Goal: Transaction & Acquisition: Purchase product/service

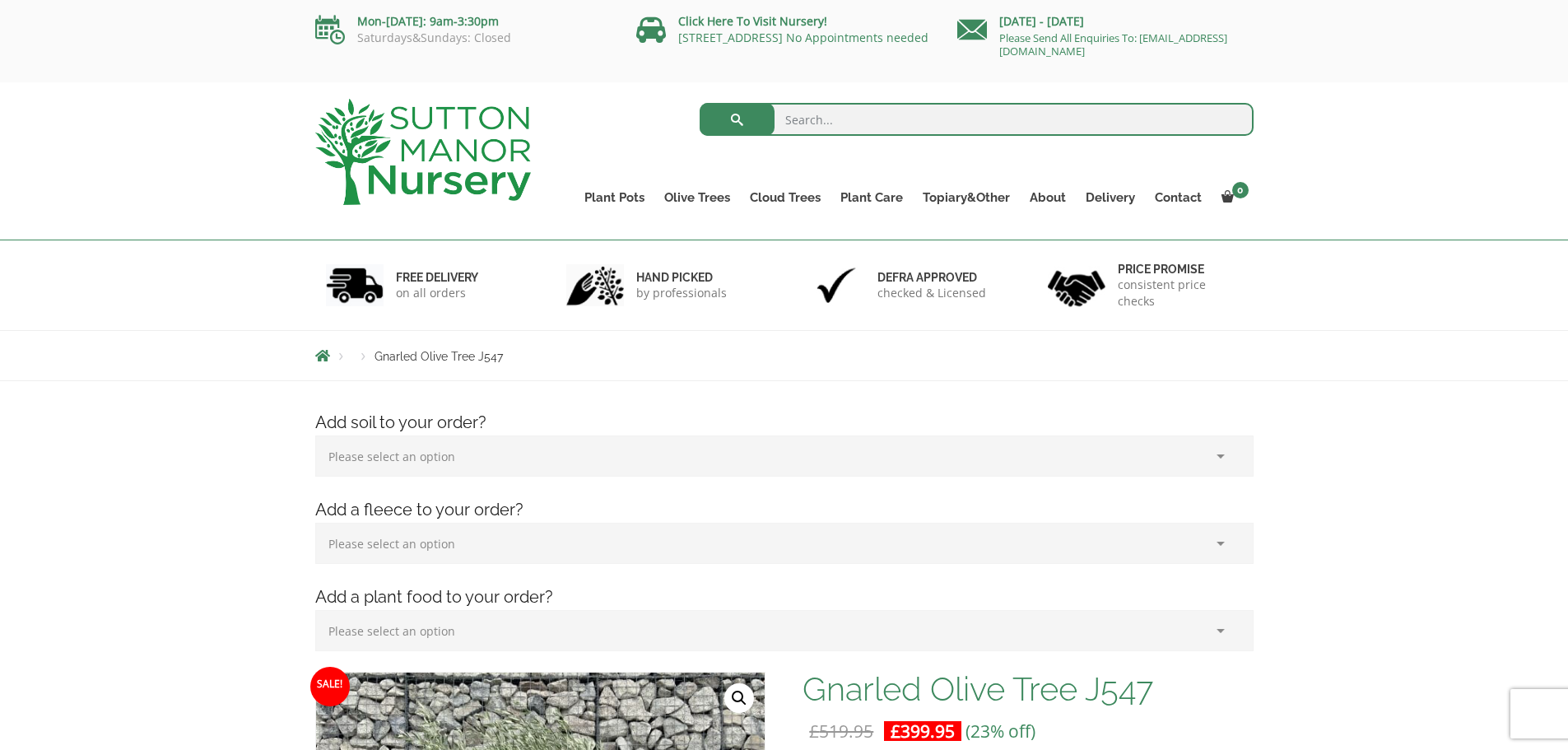
click at [475, 458] on select "Please select an option (x1) 75L Bag (£34.99) (x2) 75L Bag (£69.98) (x3) 75L Ba…" at bounding box center [784, 456] width 938 height 42
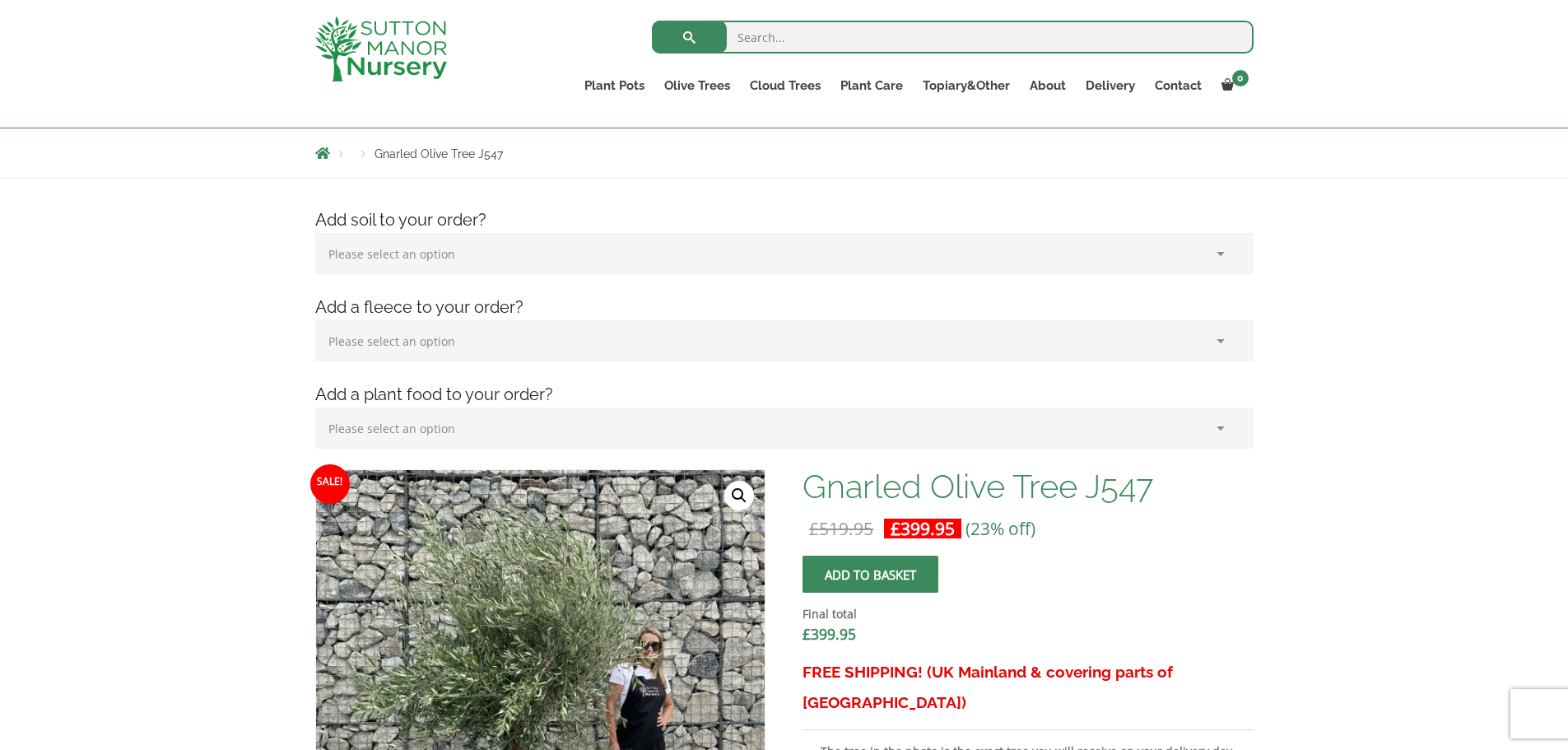
scroll to position [247, 0]
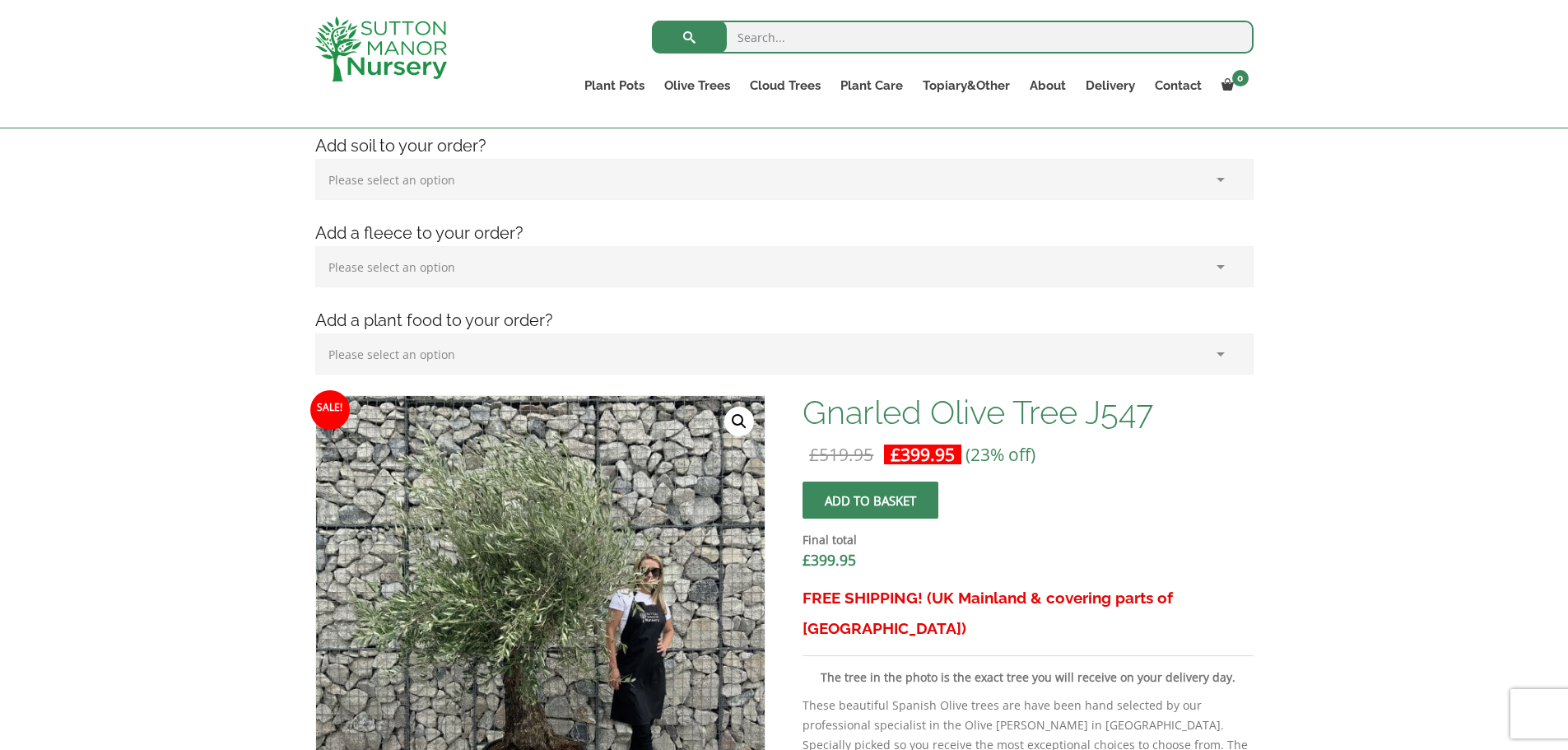
click at [487, 279] on select "Please select an option (x1) Horticultural Fleece (£24.95)" at bounding box center [784, 267] width 938 height 42
select select "(x1) Horticultural Fleece_0"
click at [315, 246] on select "Please select an option (x1) Horticultural Fleece (£24.95)" at bounding box center [784, 267] width 938 height 42
click at [466, 359] on select "Please select an option (x1) Plant Food (£19.99) (x2) Plant Food (£39.98)" at bounding box center [784, 355] width 938 height 42
select select "(x1) Plant Food_0"
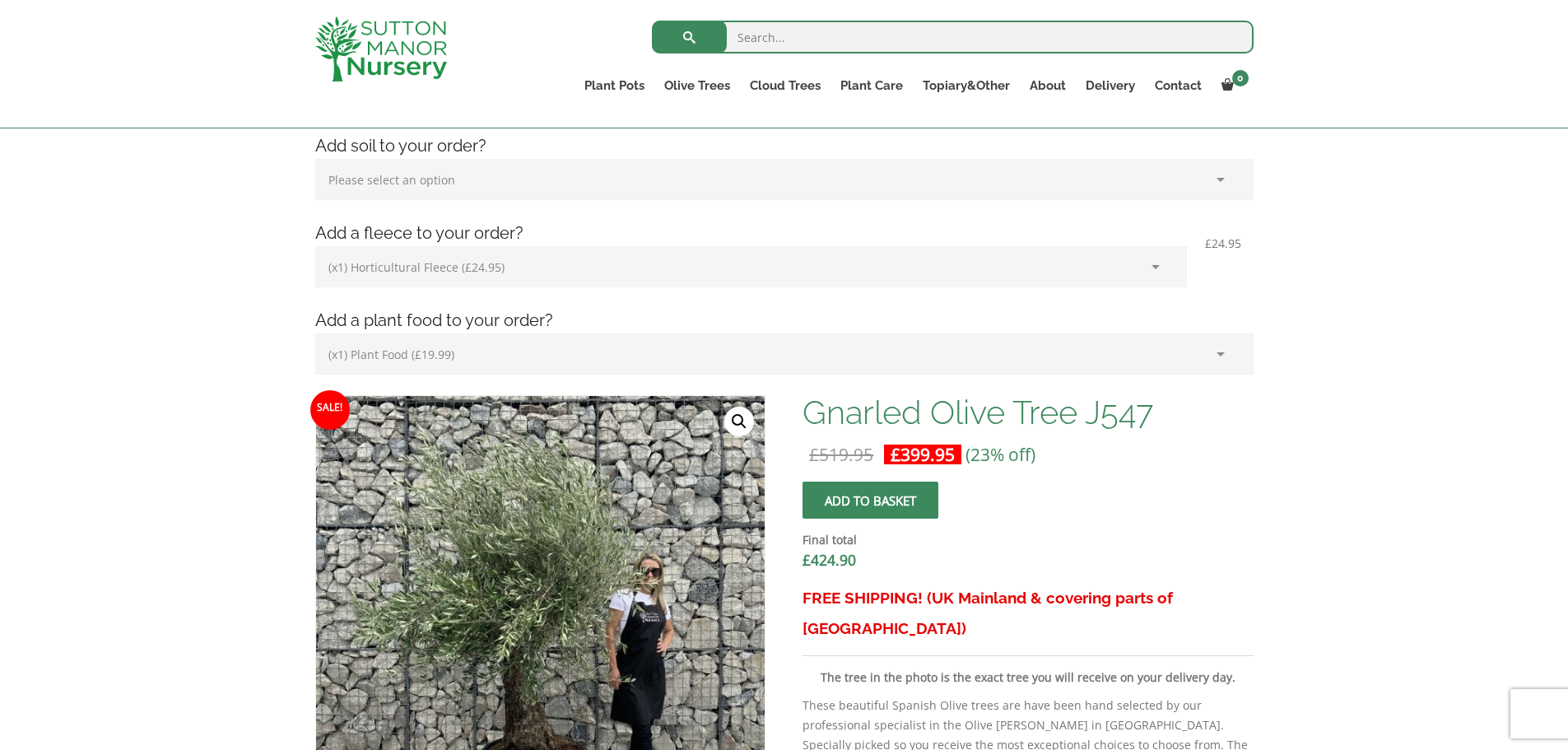
click at [315, 334] on select "Please select an option (x1) Plant Food (£19.99) (x2) Plant Food (£39.98)" at bounding box center [784, 355] width 938 height 42
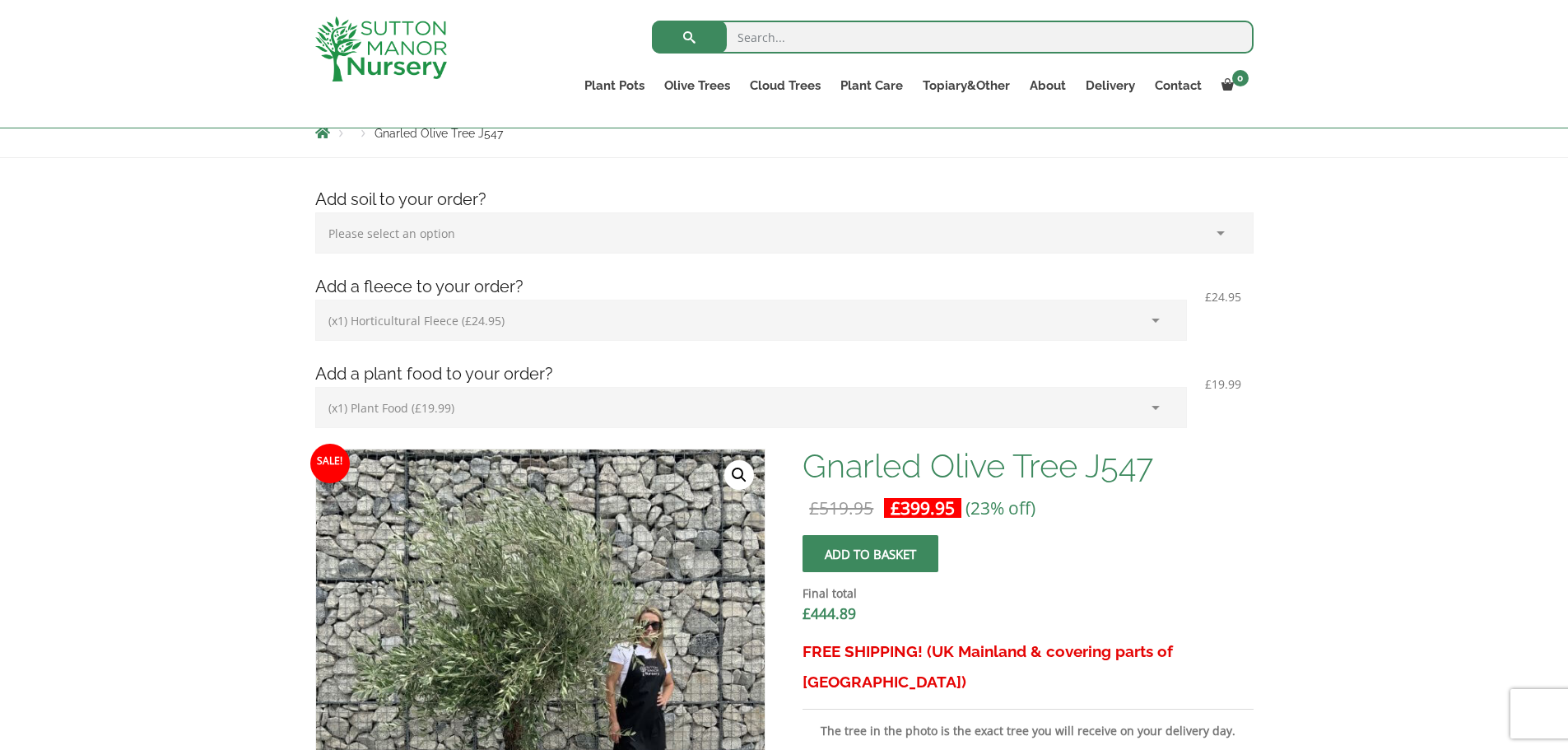
scroll to position [164, 0]
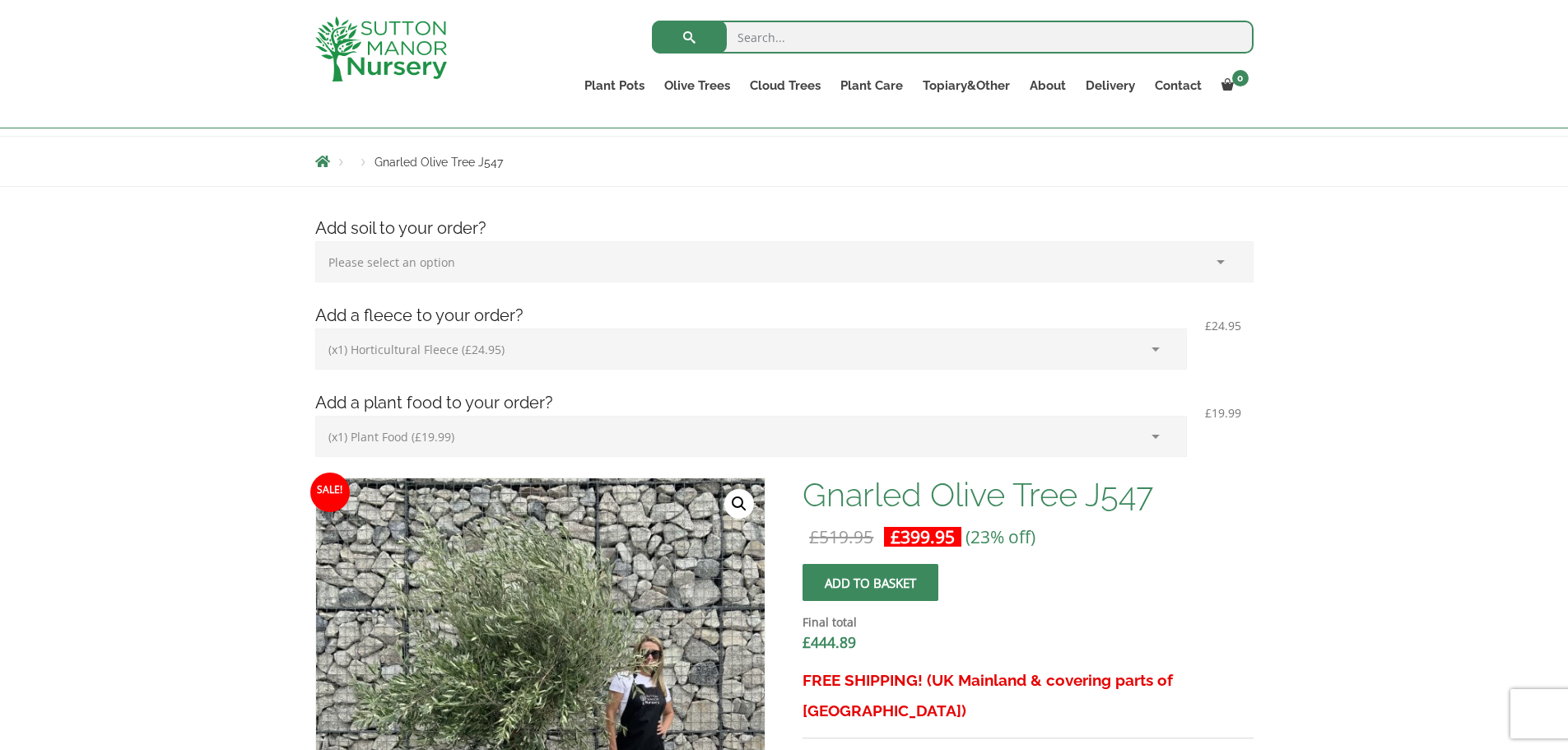
click at [510, 248] on select "Please select an option (x1) 75L Bag (£34.99) (x2) 75L Bag (£69.98) (x3) 75L Ba…" at bounding box center [784, 262] width 938 height 42
click at [518, 249] on select "Please select an option (x1) 75L Bag (£34.99) (x2) 75L Bag (£69.98) (x3) 75L Ba…" at bounding box center [784, 262] width 938 height 42
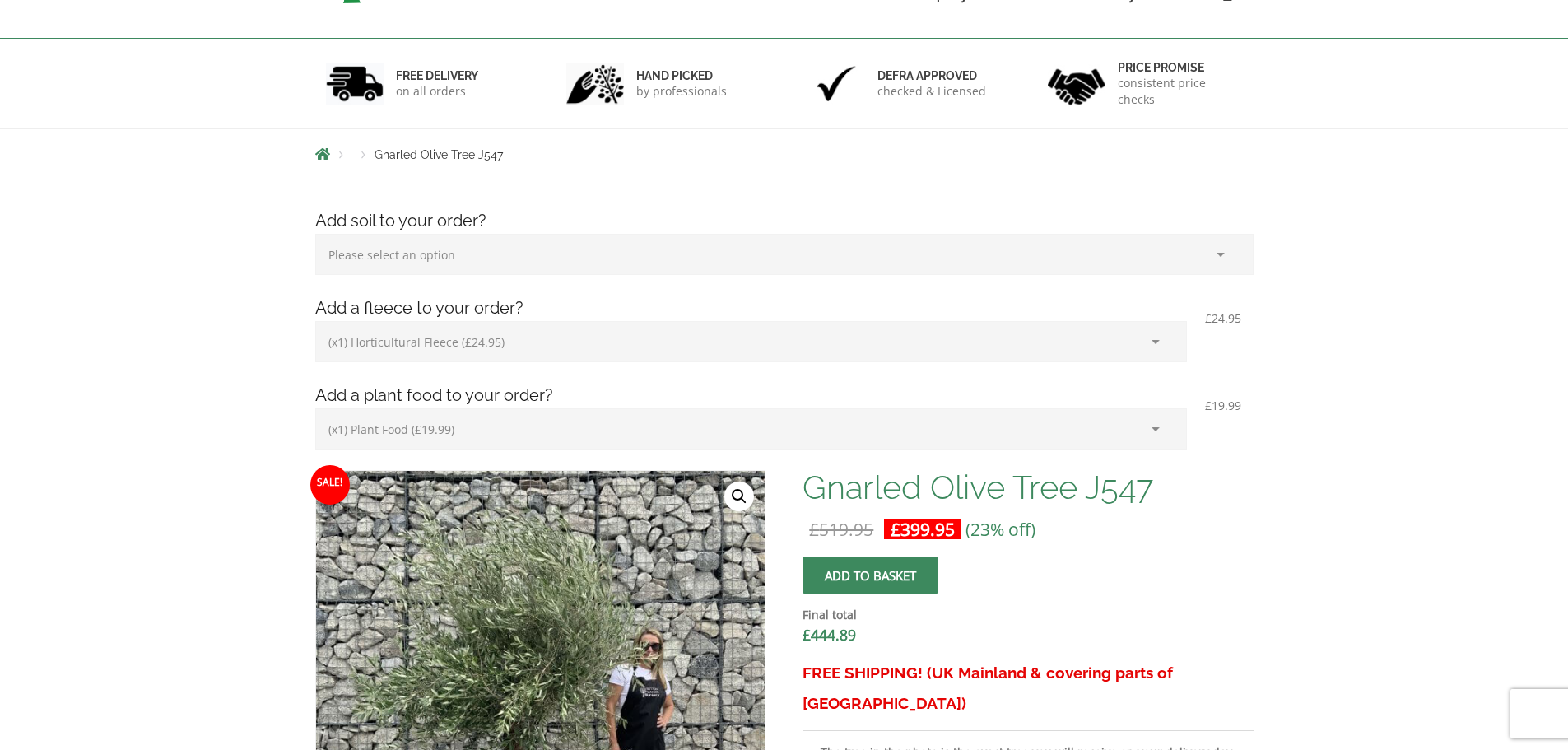
scroll to position [412, 0]
